Goal: Task Accomplishment & Management: Complete application form

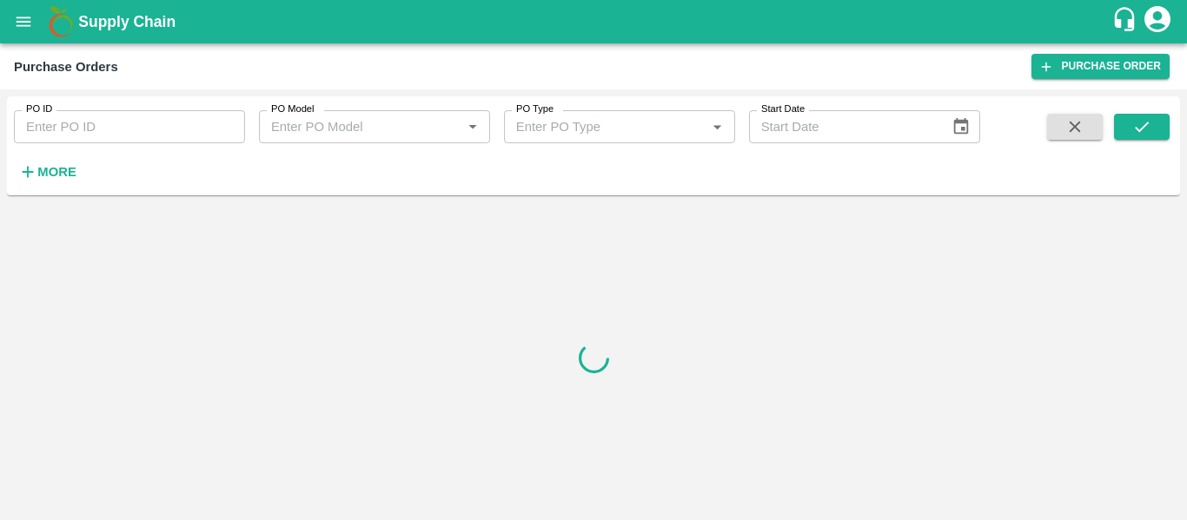
click at [83, 178] on div "PO ID PO ID PO Model PO Model   * PO Type PO Type   * Start Date Start Date More" at bounding box center [490, 141] width 980 height 90
click at [48, 178] on strong "More" at bounding box center [56, 172] width 39 height 14
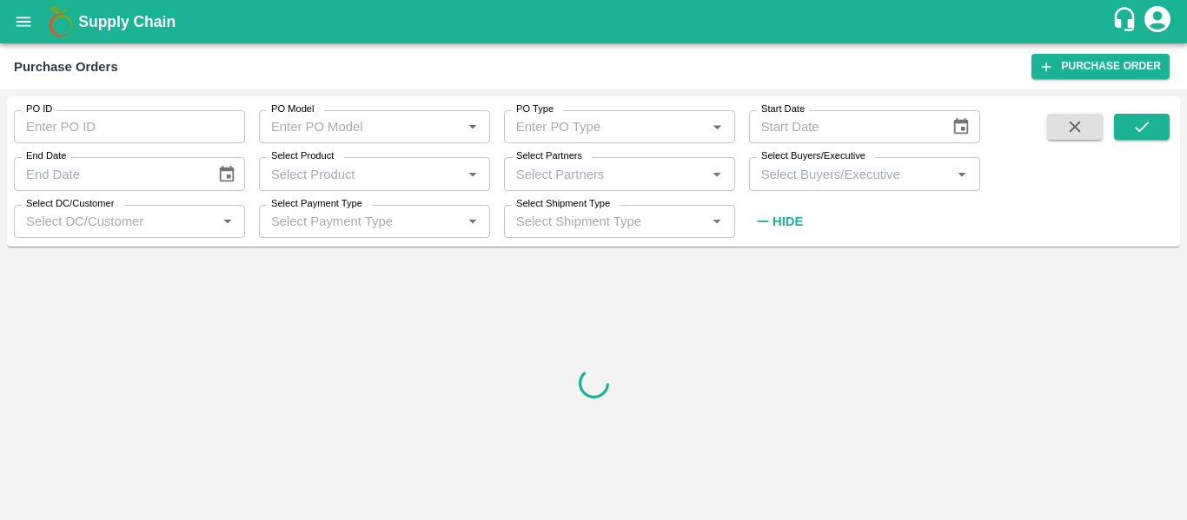
click at [540, 175] on input "Select Partners" at bounding box center [605, 173] width 192 height 23
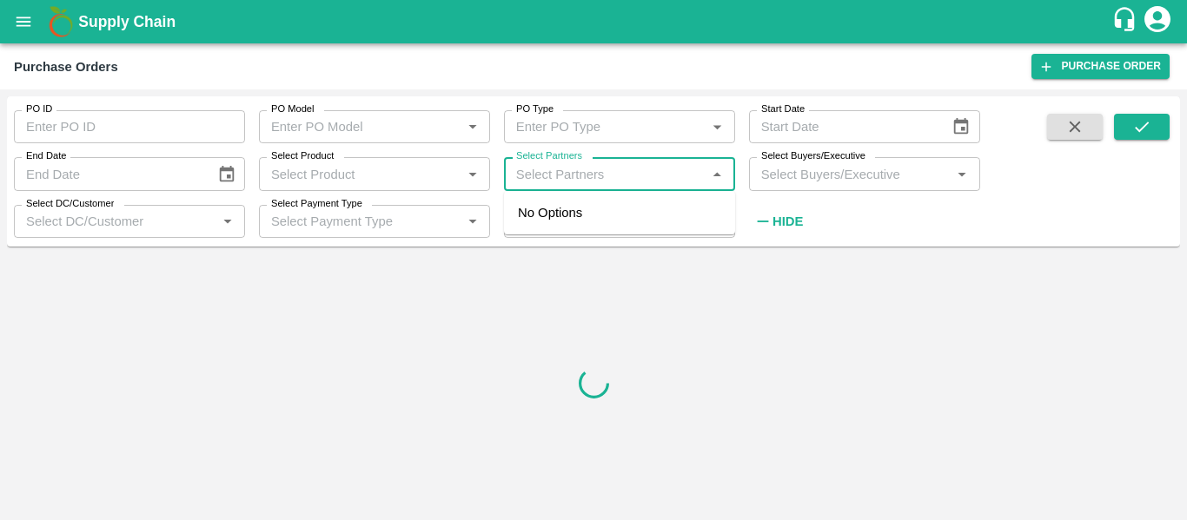
paste input "9146333191"
type input "9146333191"
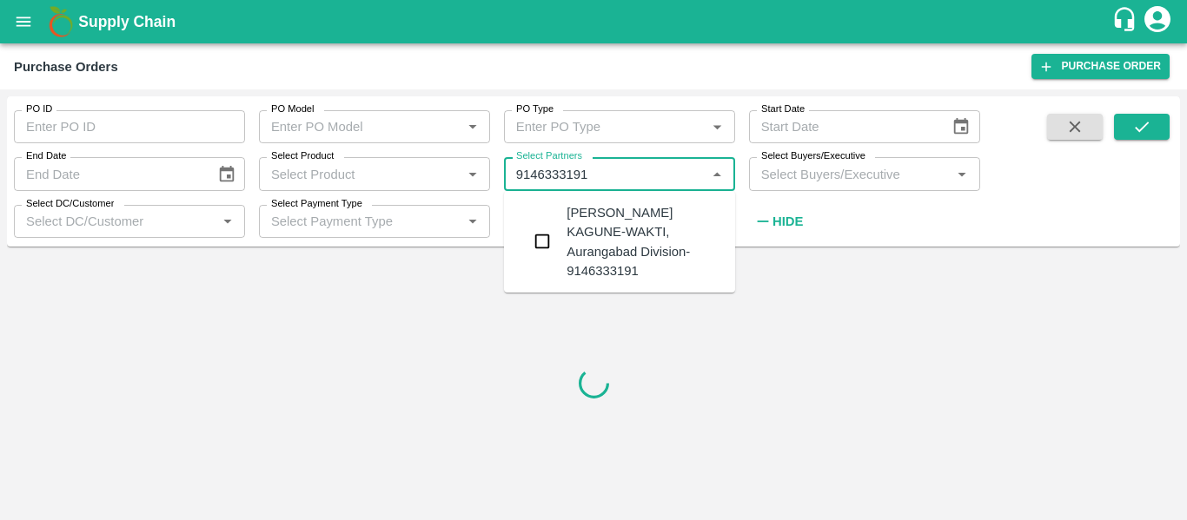
click at [585, 244] on div "[PERSON_NAME] KAGUNE-WAKTI, Aurangabad Division-9146333191" at bounding box center [643, 241] width 155 height 77
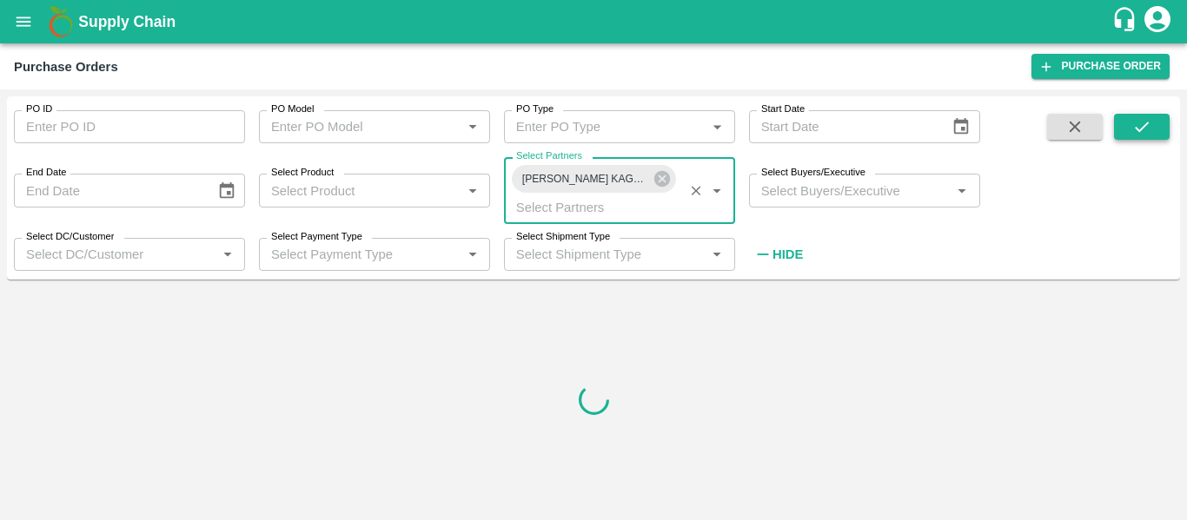
click at [1156, 127] on button "submit" at bounding box center [1142, 127] width 56 height 26
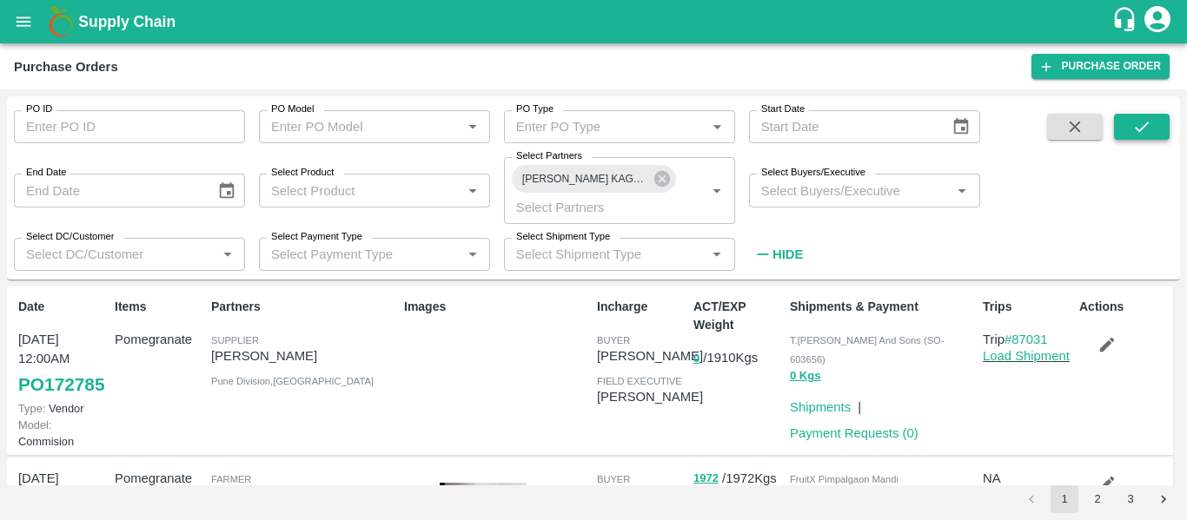
click at [1156, 127] on button "submit" at bounding box center [1142, 127] width 56 height 26
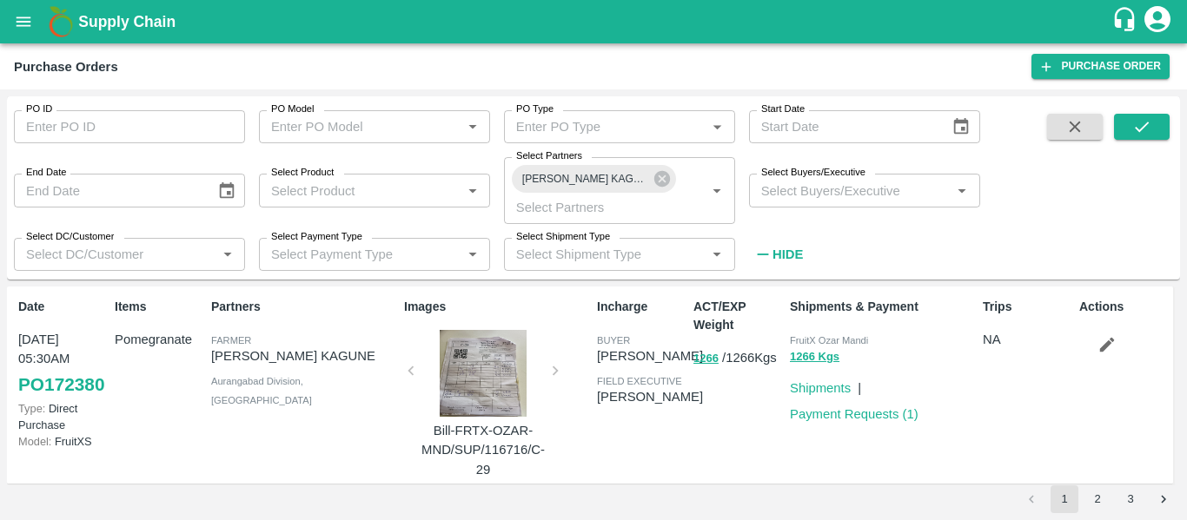
click at [478, 375] on div at bounding box center [483, 373] width 130 height 87
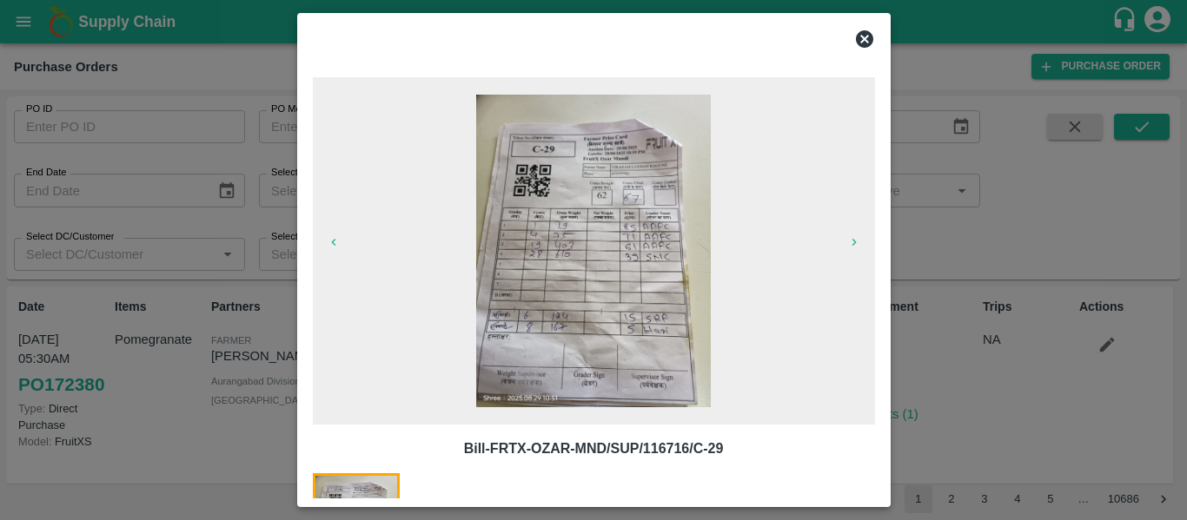
click at [564, 295] on img at bounding box center [593, 251] width 235 height 313
click at [860, 33] on icon at bounding box center [864, 38] width 17 height 17
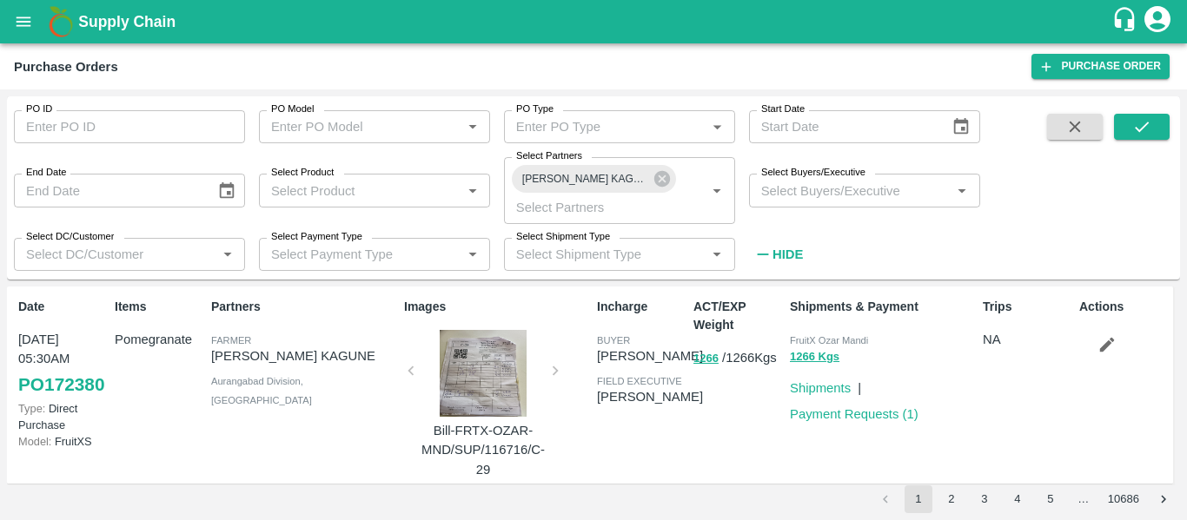
click at [491, 379] on div at bounding box center [483, 373] width 130 height 87
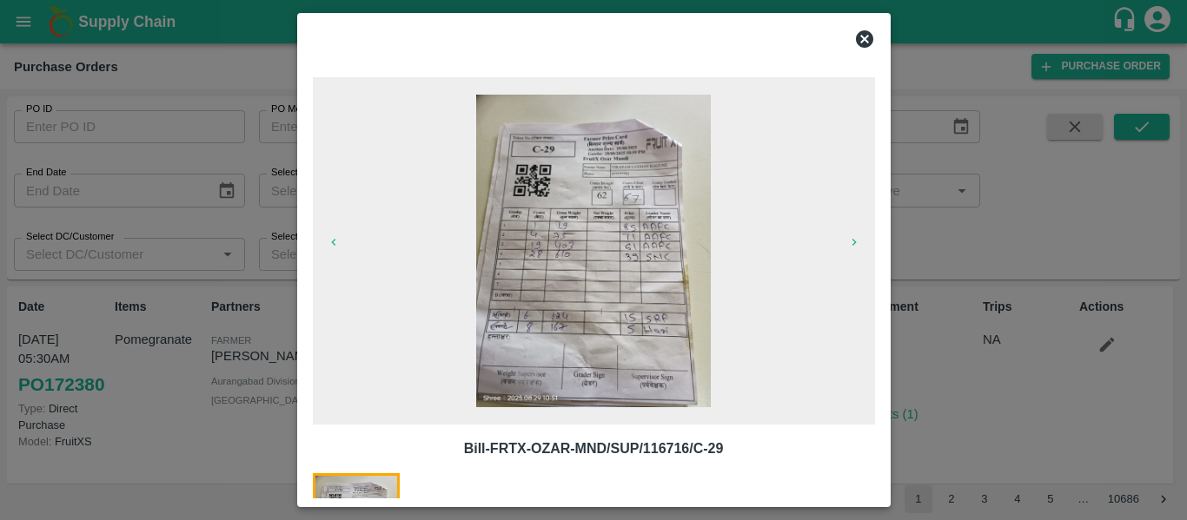
click at [640, 257] on img at bounding box center [593, 251] width 235 height 313
